Goal: Task Accomplishment & Management: Use online tool/utility

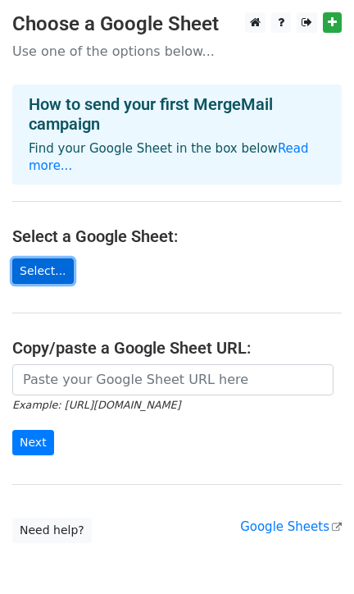
click at [48, 258] on link "Select..." at bounding box center [43, 270] width 62 height 25
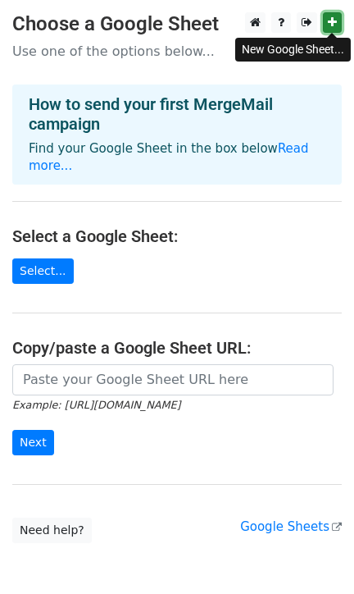
click at [333, 28] on icon at bounding box center [332, 21] width 9 height 11
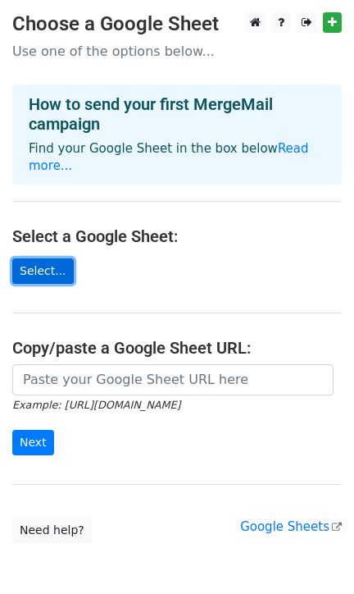
click at [36, 258] on link "Select..." at bounding box center [43, 270] width 62 height 25
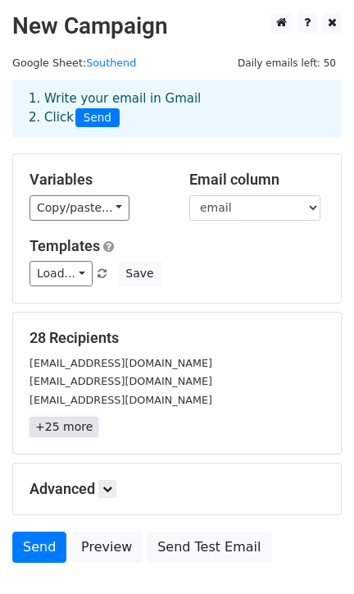
click at [60, 426] on link "+25 more" at bounding box center [64, 427] width 69 height 21
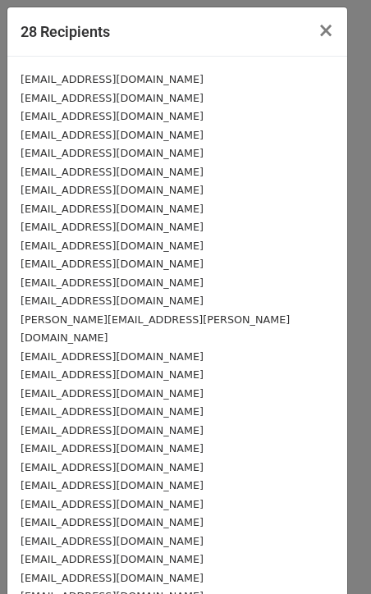
click at [154, 225] on small "[EMAIL_ADDRESS][DOMAIN_NAME]" at bounding box center [112, 227] width 183 height 12
